Goal: Information Seeking & Learning: Check status

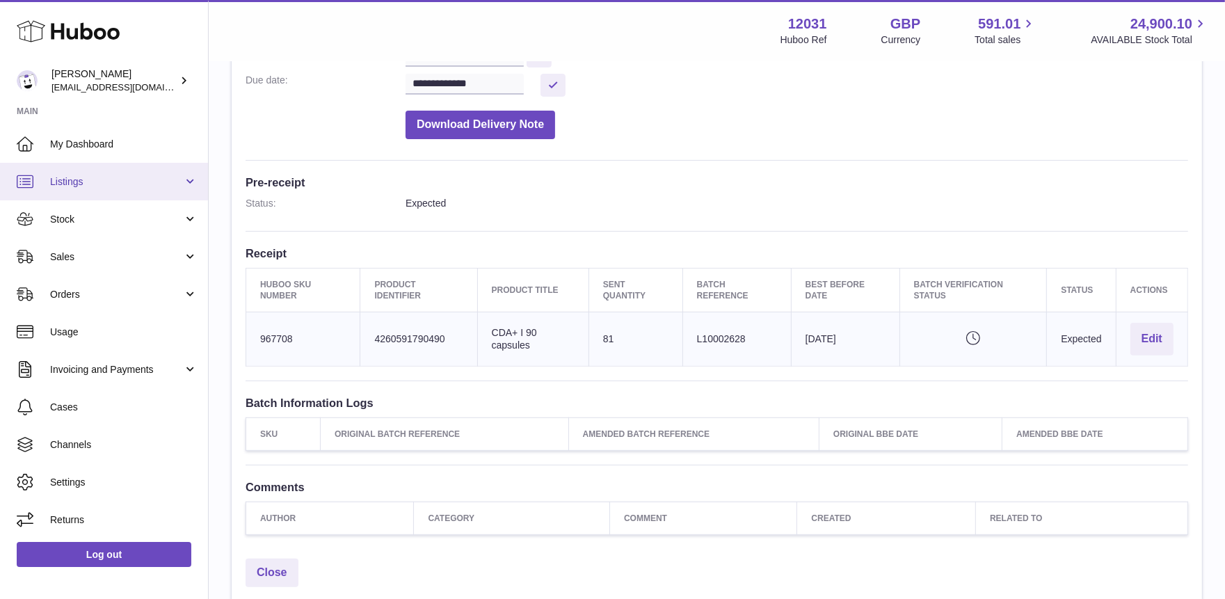
click at [90, 177] on span "Listings" at bounding box center [116, 181] width 133 height 13
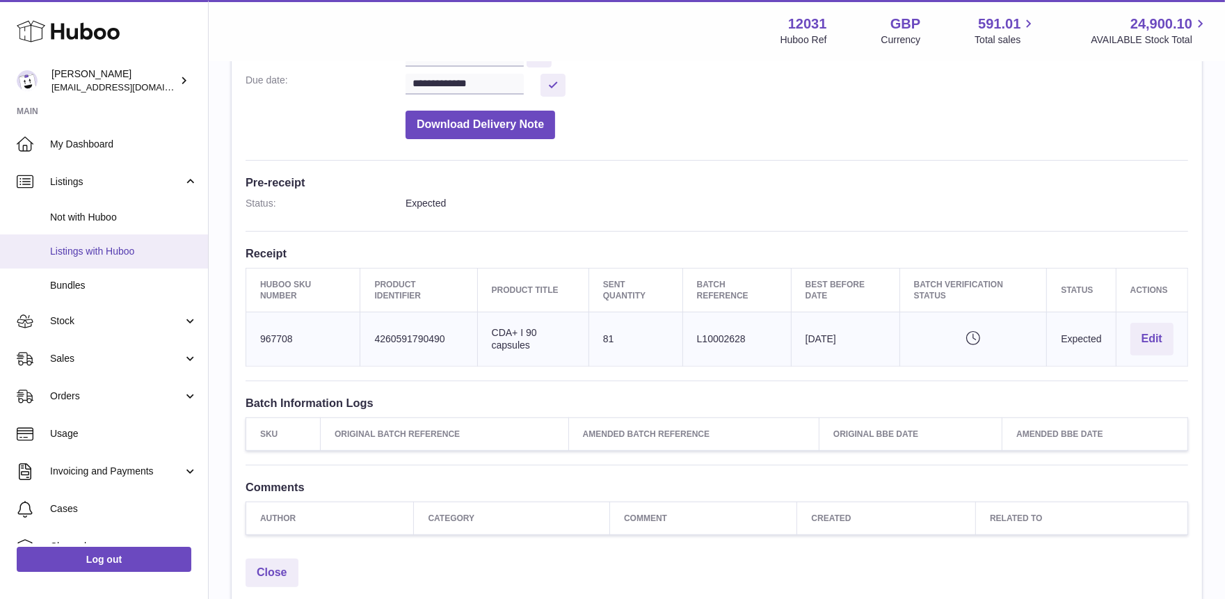
click at [81, 251] on span "Listings with Huboo" at bounding box center [124, 251] width 148 height 13
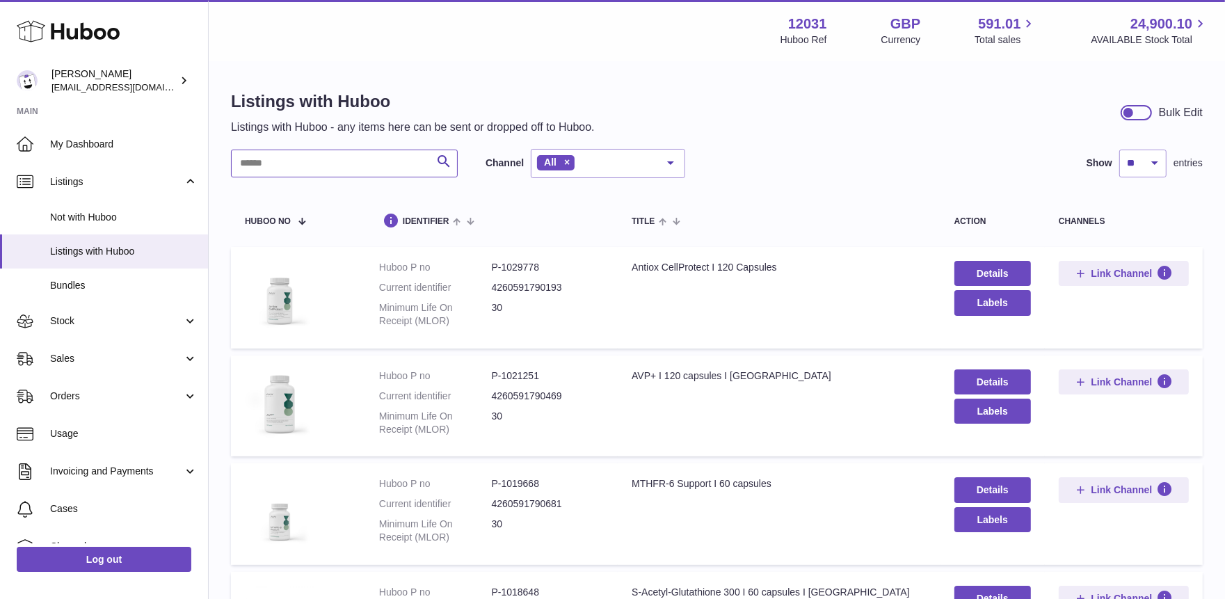
click at [297, 170] on input "text" at bounding box center [344, 164] width 227 height 28
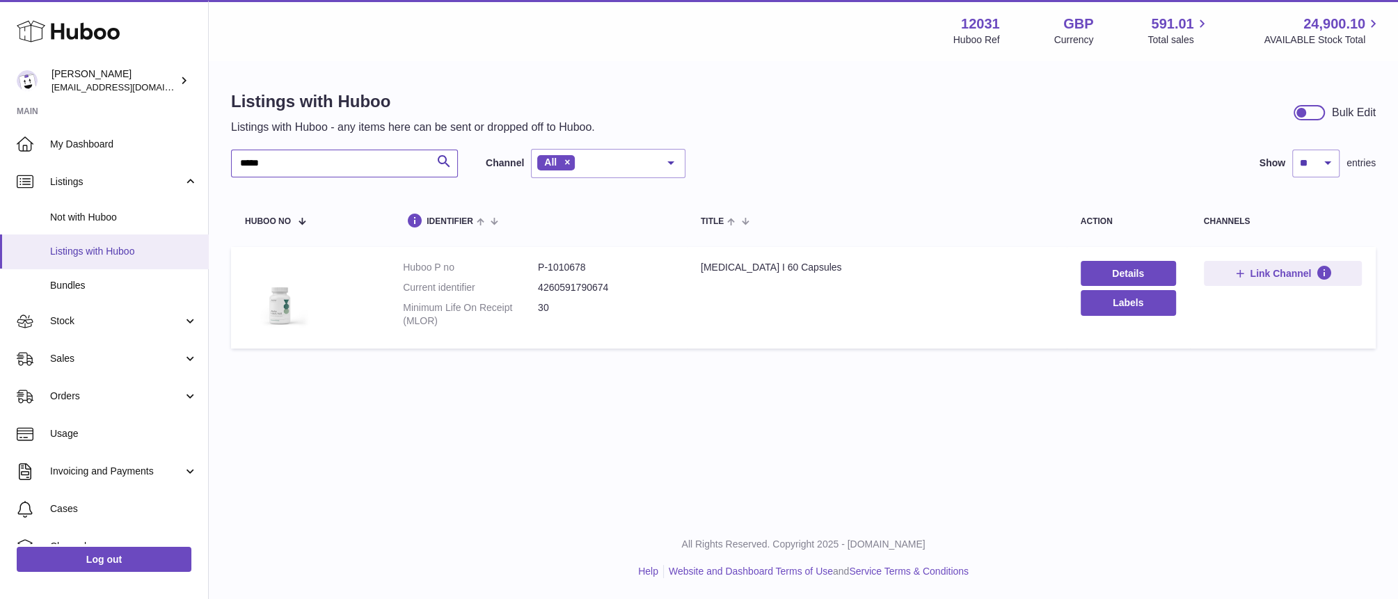
drag, startPoint x: 324, startPoint y: 169, endPoint x: 18, endPoint y: 248, distance: 316.1
click at [0, 165] on html ".st0{fill:#141414;}" at bounding box center [699, 299] width 1398 height 599
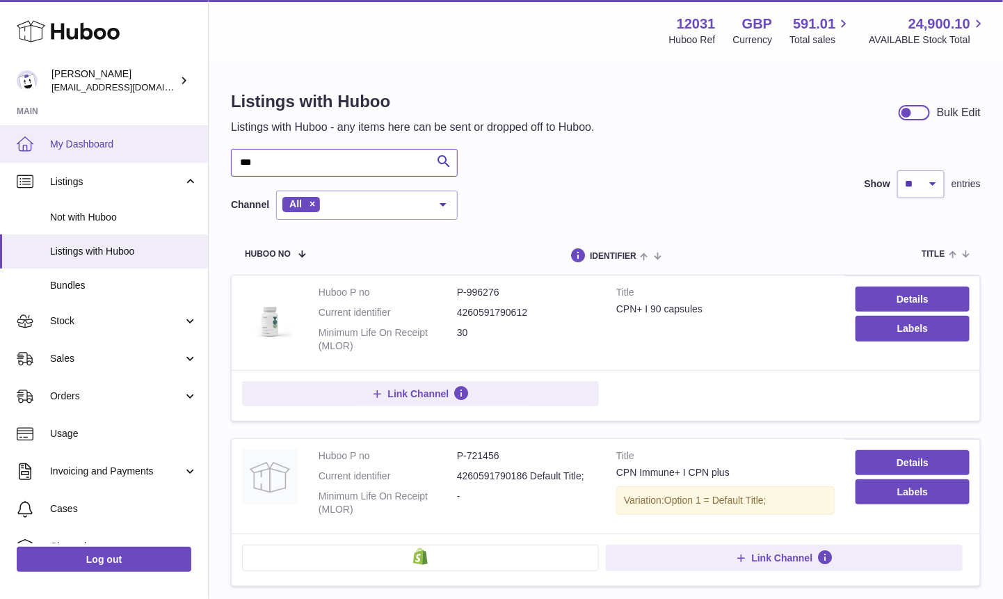
drag, startPoint x: 262, startPoint y: 168, endPoint x: 134, endPoint y: 157, distance: 128.5
click at [134, 157] on div "Huboo Fritzi Nicolaus admin@makewellforyou.com Main My Dashboard Listings Not w…" at bounding box center [501, 356] width 1003 height 713
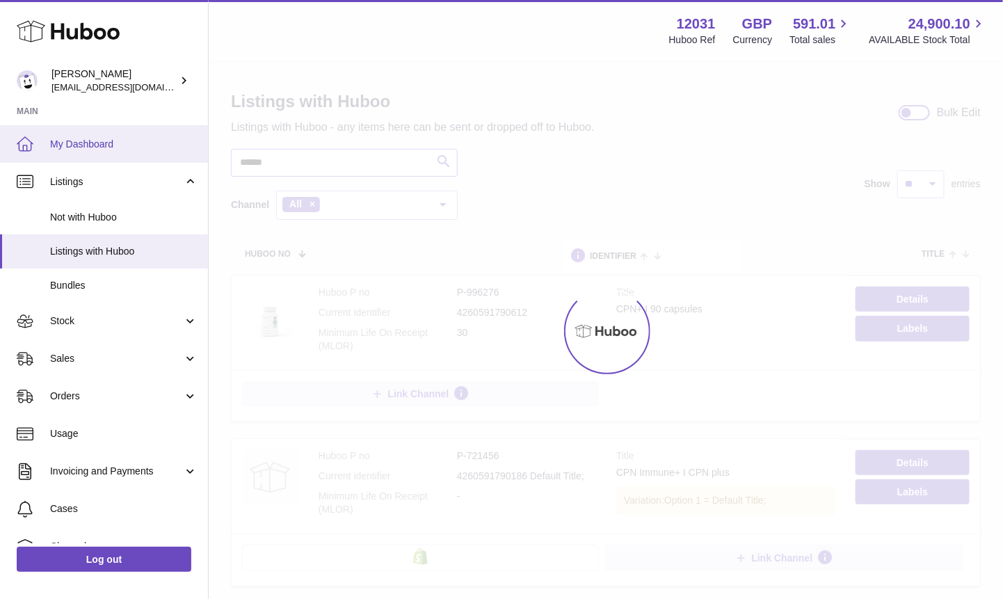
type input "******"
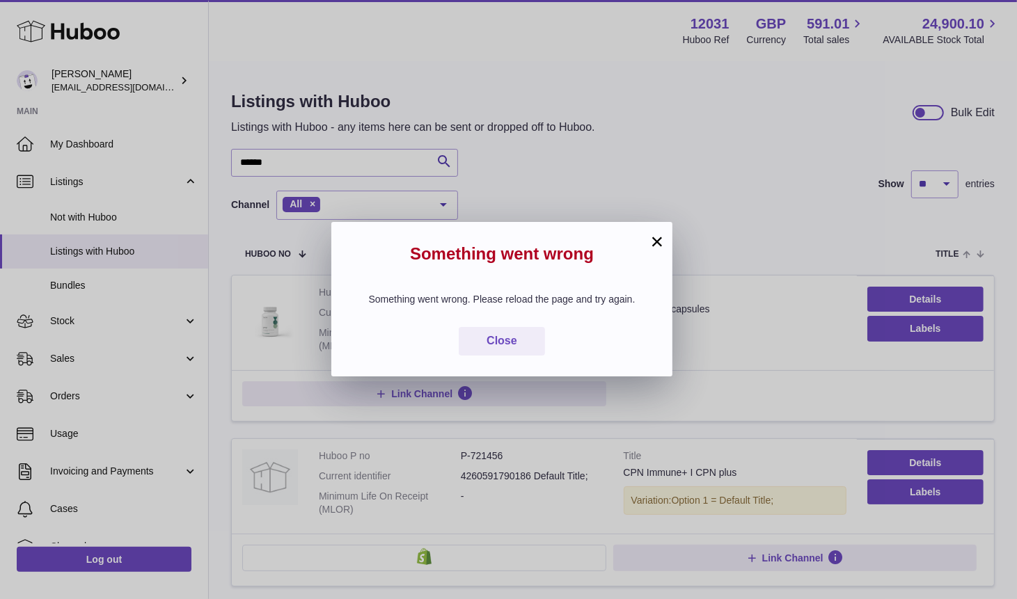
click at [655, 241] on button "×" at bounding box center [657, 241] width 17 height 17
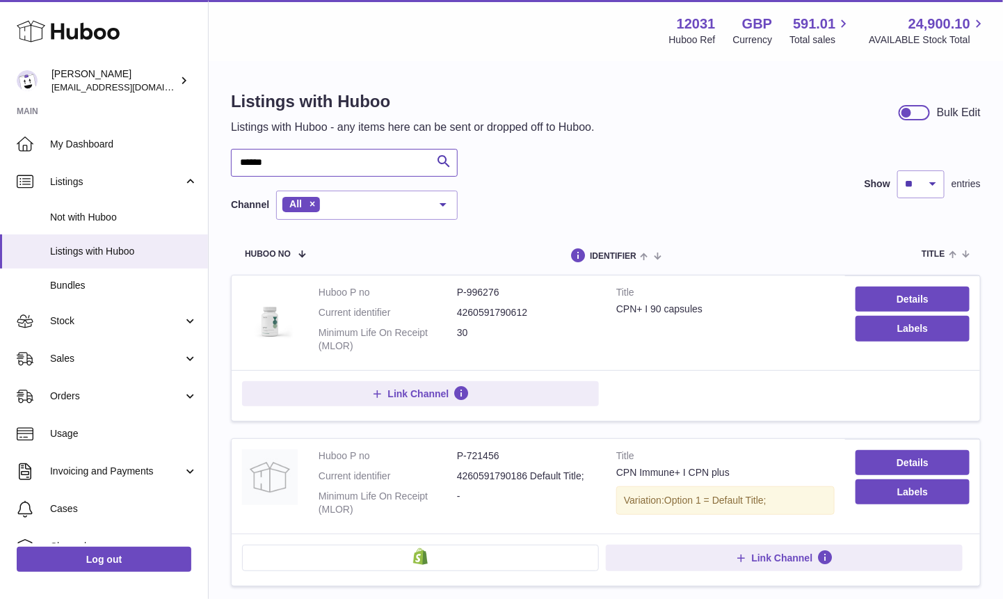
click at [312, 158] on input "******" at bounding box center [344, 163] width 227 height 28
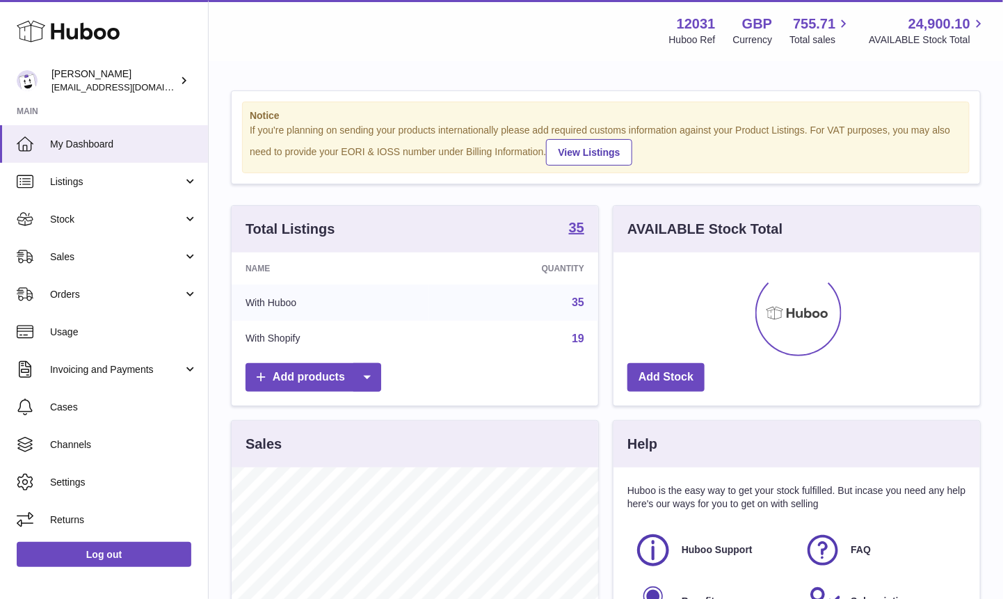
scroll to position [216, 367]
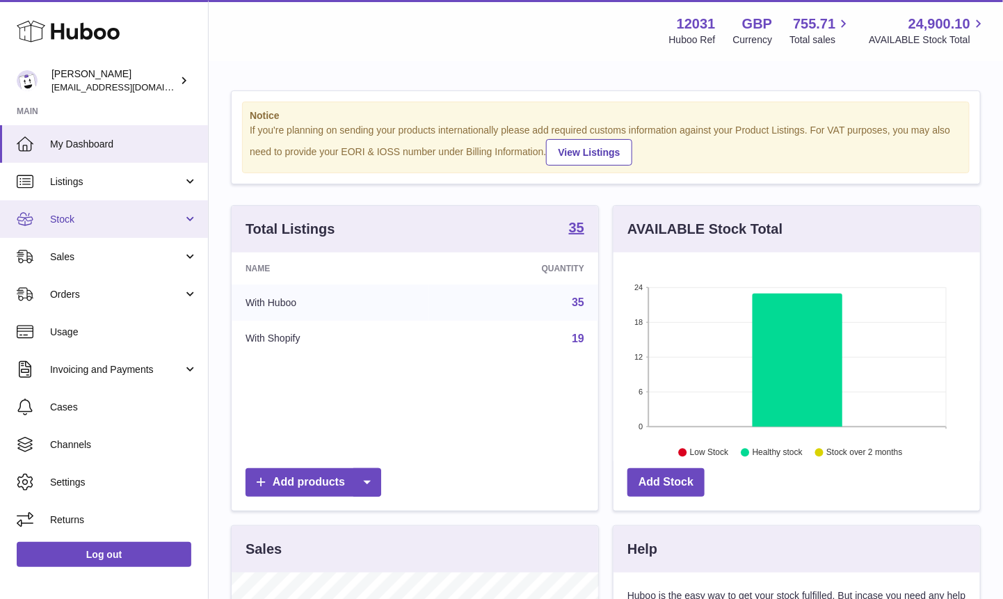
click at [118, 216] on span "Stock" at bounding box center [116, 219] width 133 height 13
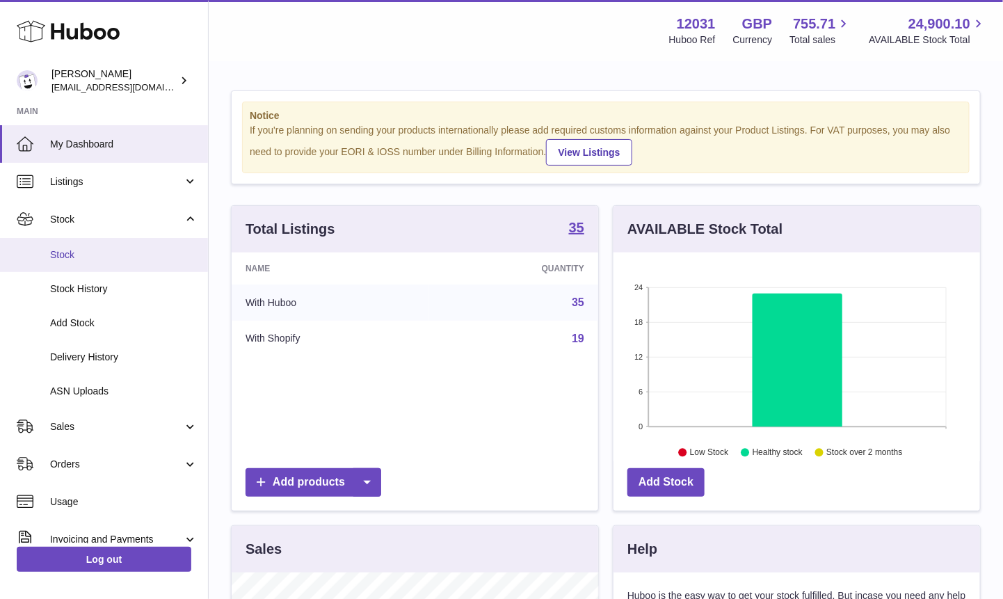
click at [113, 253] on span "Stock" at bounding box center [124, 254] width 148 height 13
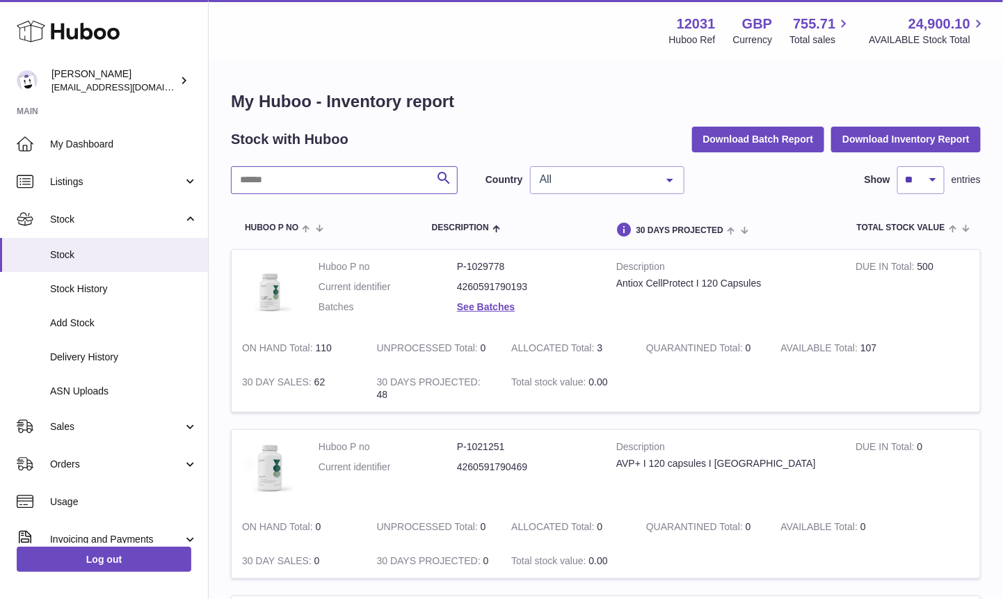
click at [340, 184] on input "text" at bounding box center [344, 180] width 227 height 28
type input "******"
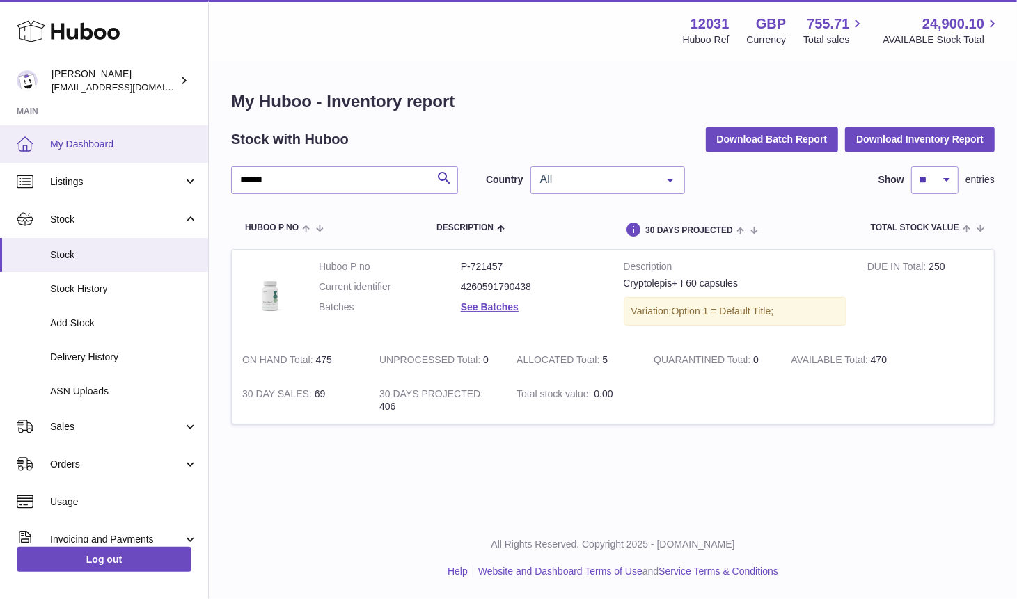
click at [127, 149] on span "My Dashboard" at bounding box center [124, 144] width 148 height 13
